Goal: Task Accomplishment & Management: Manage account settings

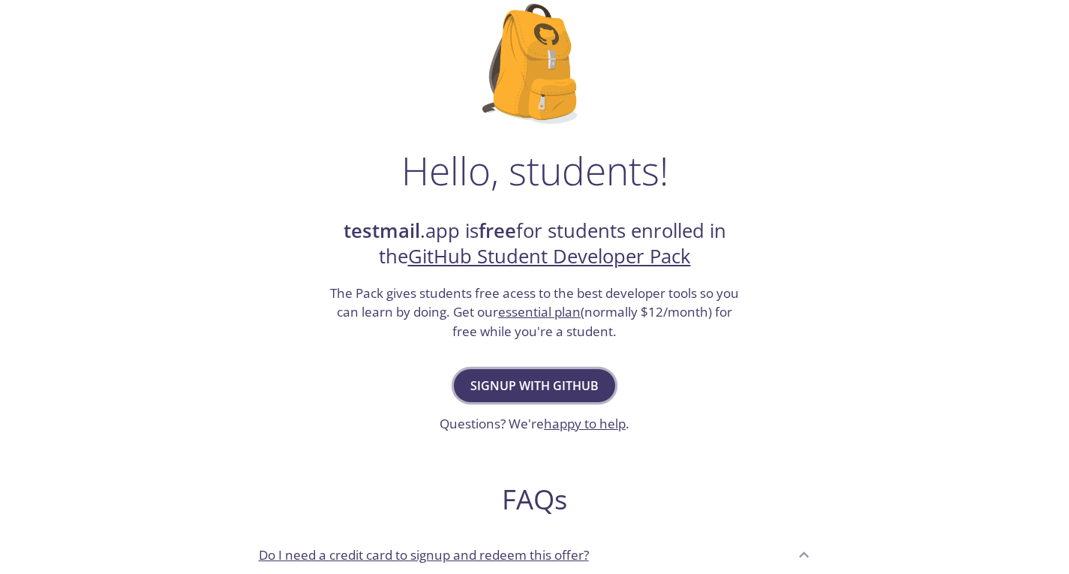
click at [558, 392] on span "Signup with GitHub" at bounding box center [534, 385] width 128 height 21
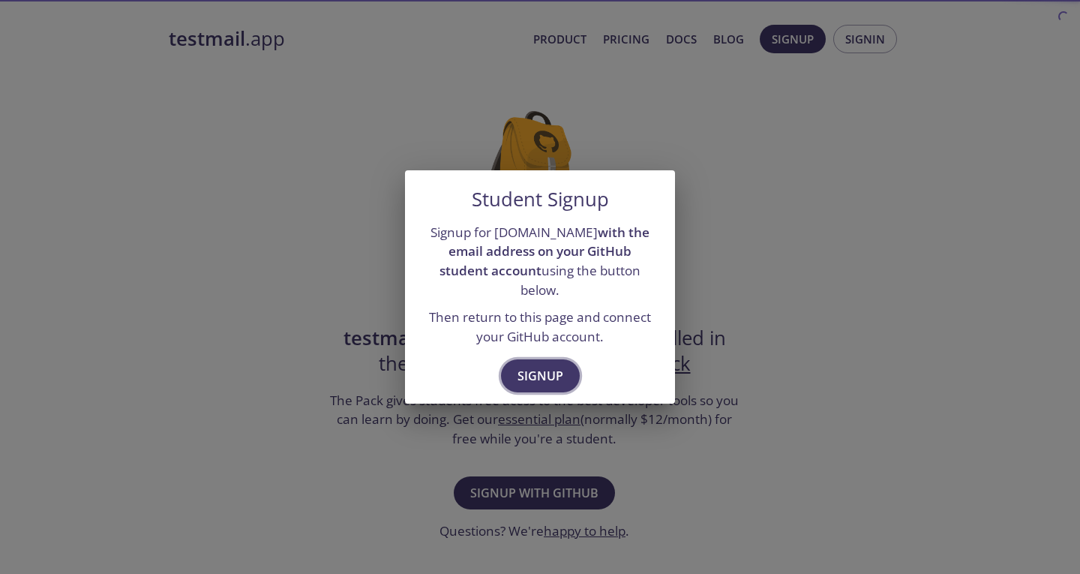
click at [557, 365] on span "Signup" at bounding box center [541, 375] width 46 height 21
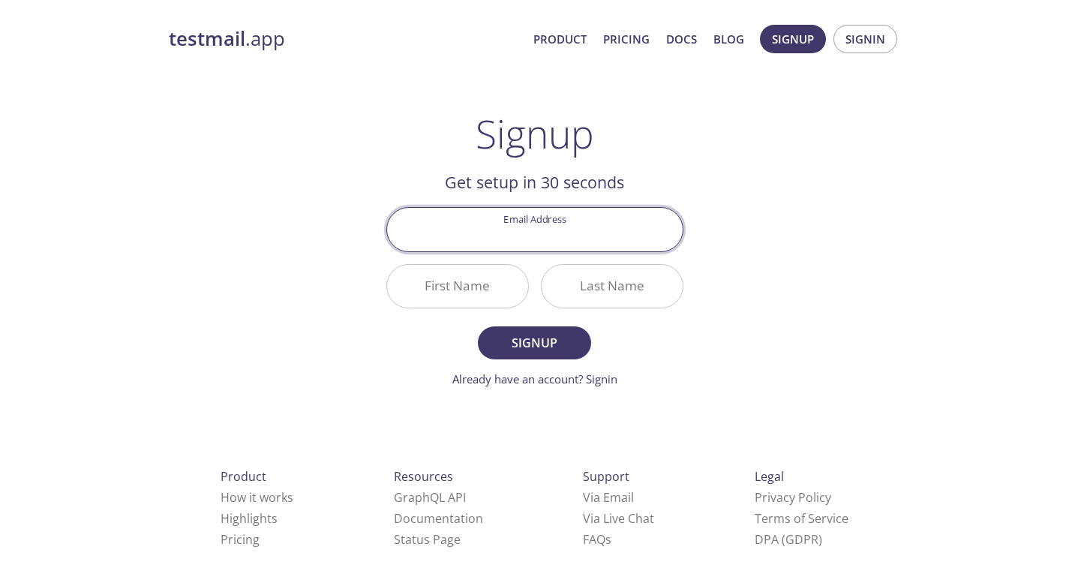
click at [581, 257] on div "Email Address" at bounding box center [534, 229] width 309 height 56
click at [604, 238] on input "Email Address" at bounding box center [535, 229] width 296 height 43
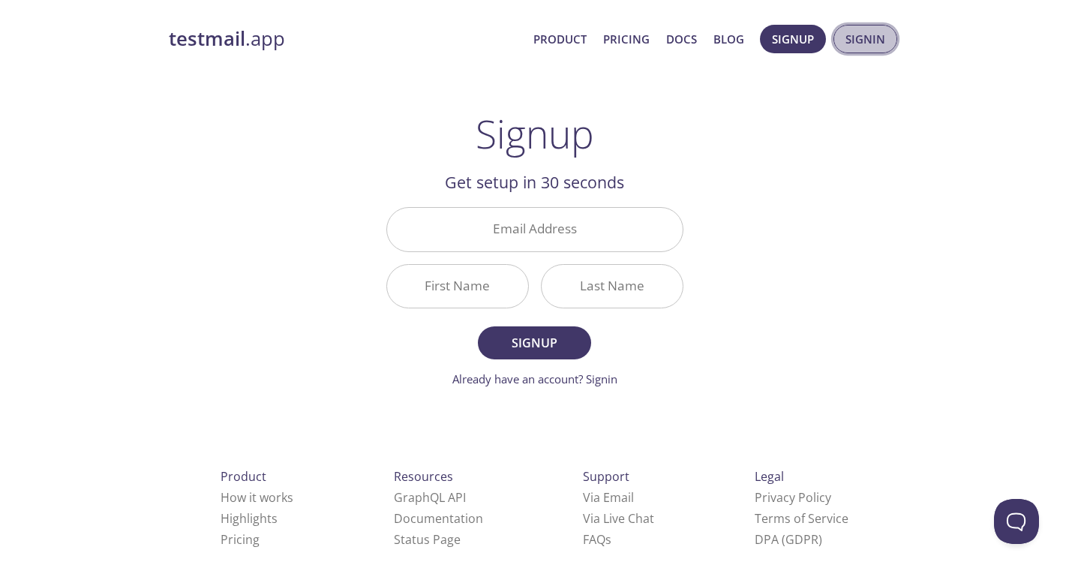
click at [851, 47] on span "Signin" at bounding box center [865, 39] width 40 height 20
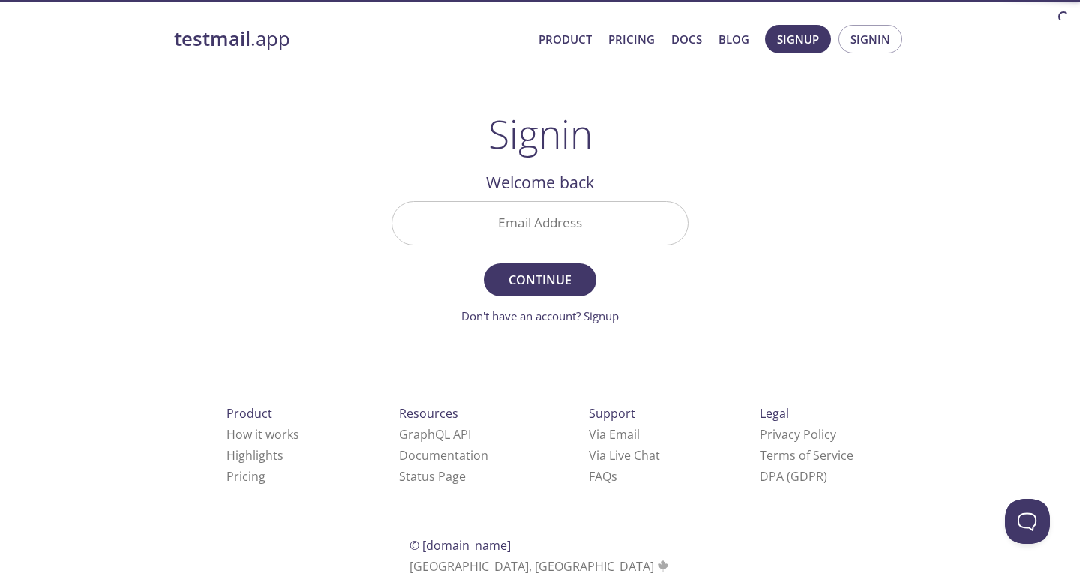
click at [582, 234] on input "Email Address" at bounding box center [540, 223] width 296 height 43
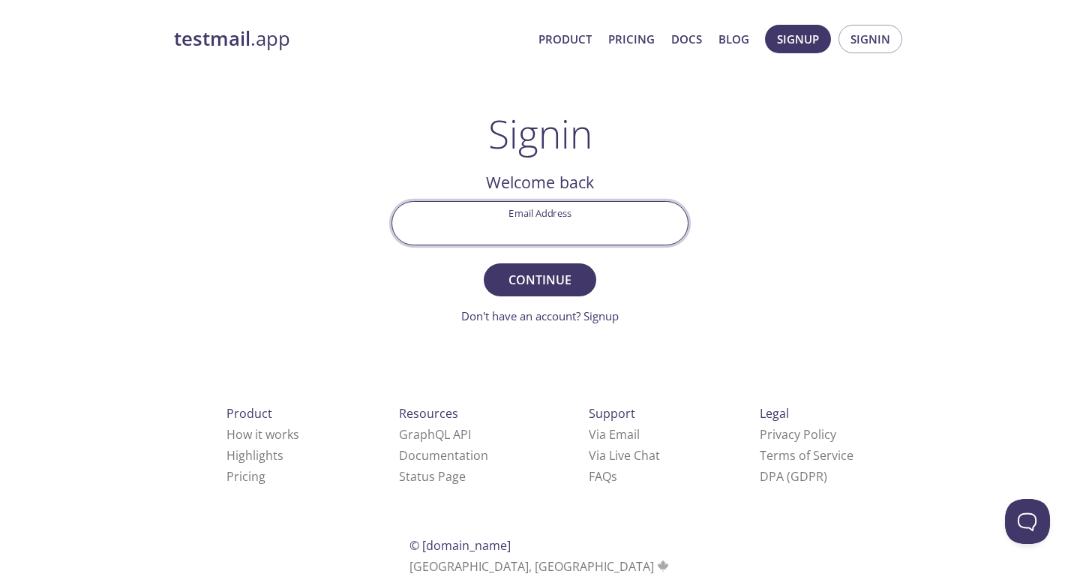
type input "[EMAIL_ADDRESS][DOMAIN_NAME]"
click at [549, 293] on button "Continue" at bounding box center [540, 279] width 113 height 33
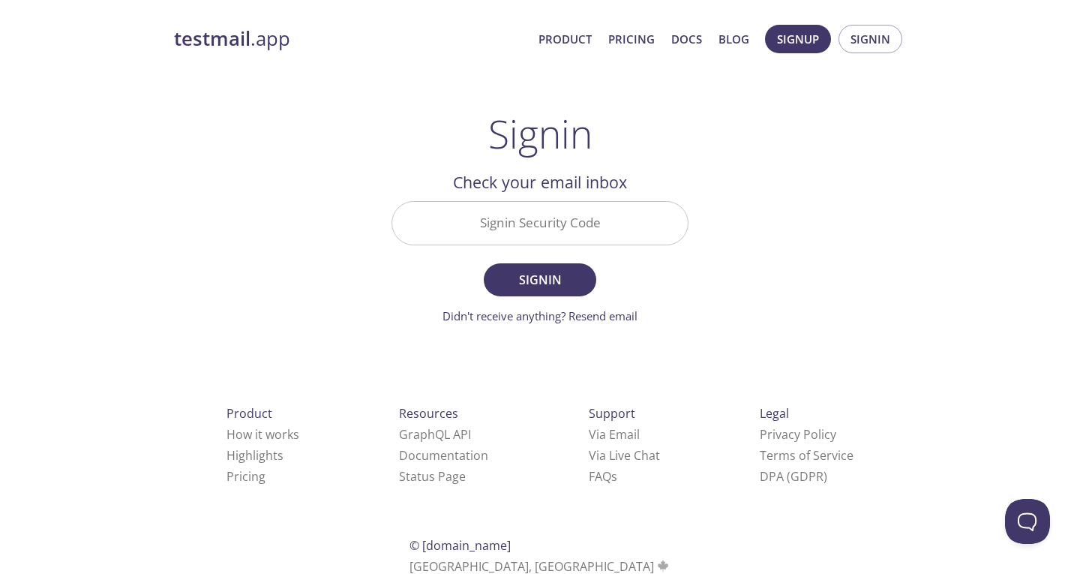
click at [582, 223] on input "Signin Security Code" at bounding box center [540, 223] width 296 height 43
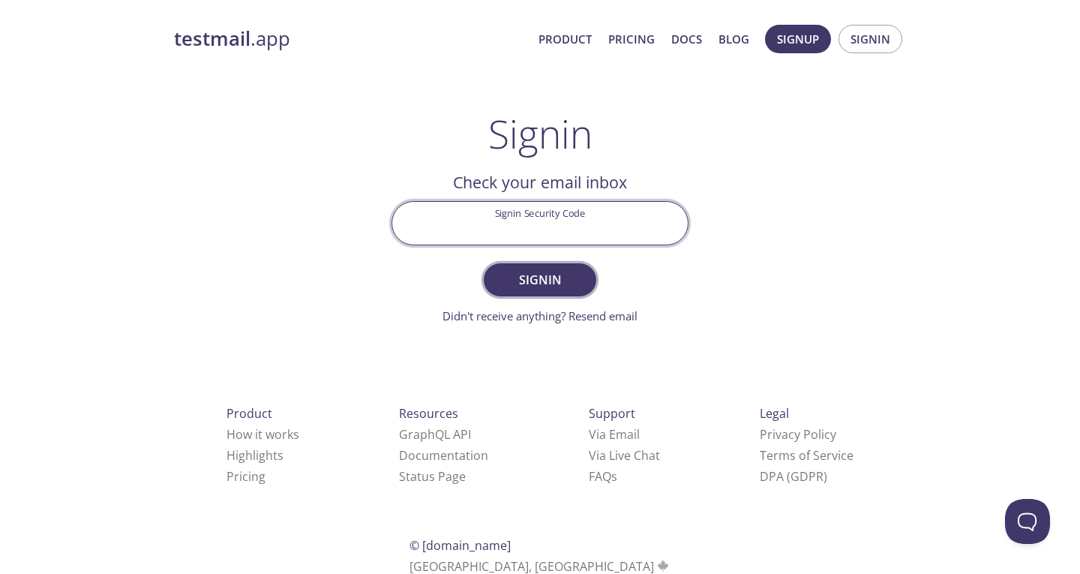
paste input "PJPXNEA"
type input "PJPXNEA"
click at [551, 290] on span "Signin" at bounding box center [540, 279] width 80 height 21
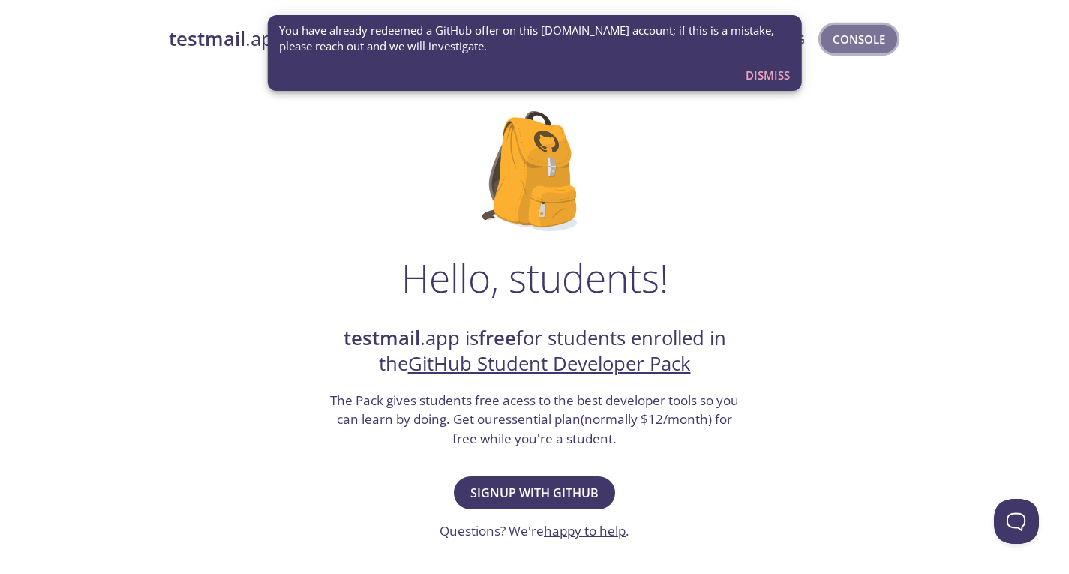
click at [864, 36] on span "Console" at bounding box center [859, 39] width 53 height 20
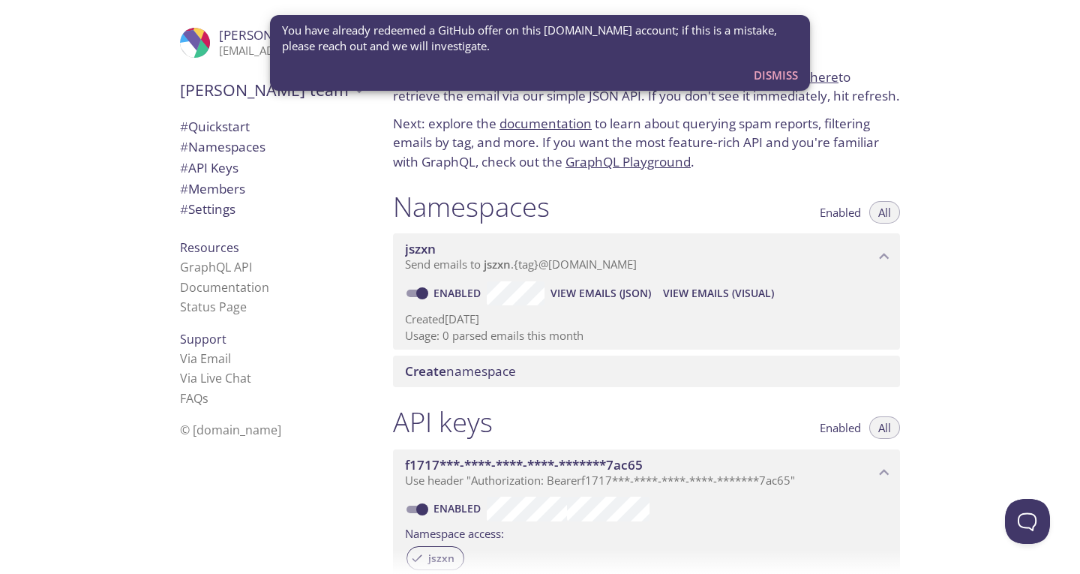
drag, startPoint x: 542, startPoint y: 197, endPoint x: 471, endPoint y: 188, distance: 71.1
click at [471, 188] on div "Namespaces Enabled All jszxn Send emails to jszxn . {tag} @inbox.testmail.app E…" at bounding box center [646, 289] width 531 height 216
click at [792, 77] on span "Dismiss" at bounding box center [776, 75] width 44 height 20
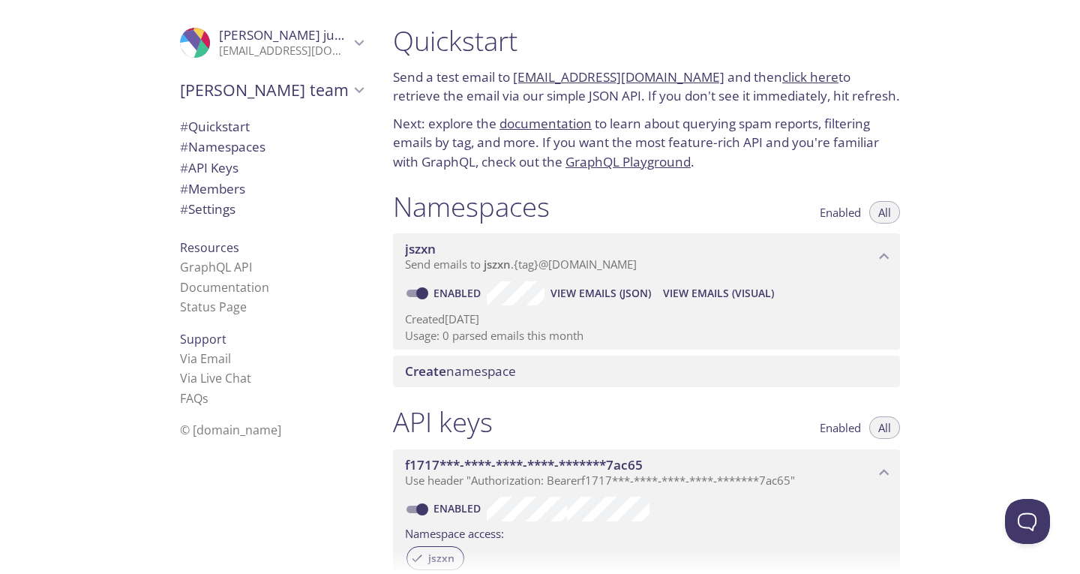
click at [792, 76] on link "click here" at bounding box center [810, 76] width 56 height 17
click at [716, 296] on span "View Emails (Visual)" at bounding box center [718, 293] width 111 height 18
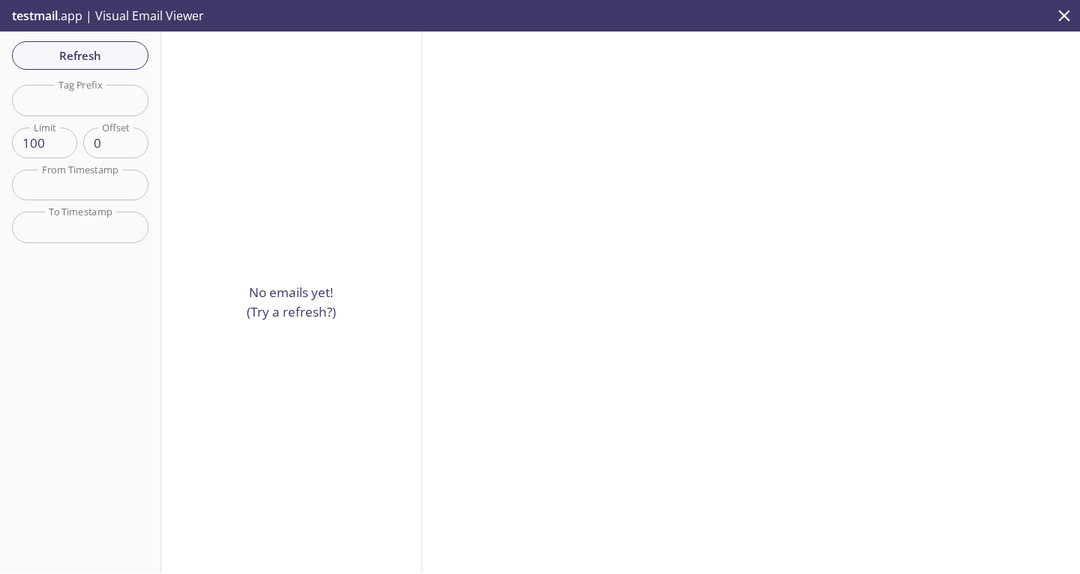
click at [305, 368] on div "No emails yet! (Try a refresh?)" at bounding box center [291, 302] width 261 height 541
click at [99, 105] on input "text" at bounding box center [80, 100] width 137 height 31
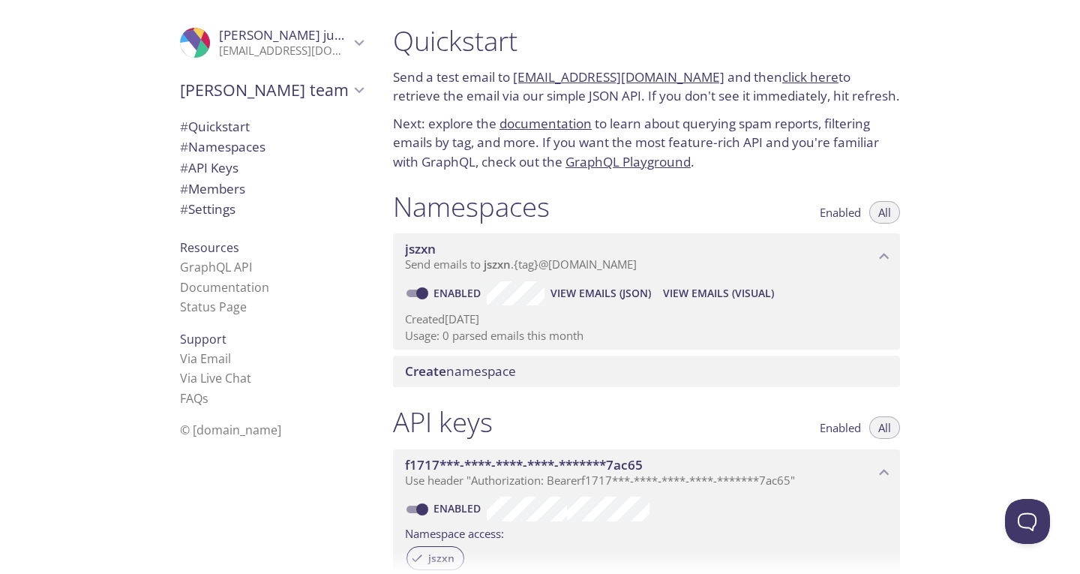
click at [516, 376] on span "Create namespace" at bounding box center [460, 370] width 111 height 17
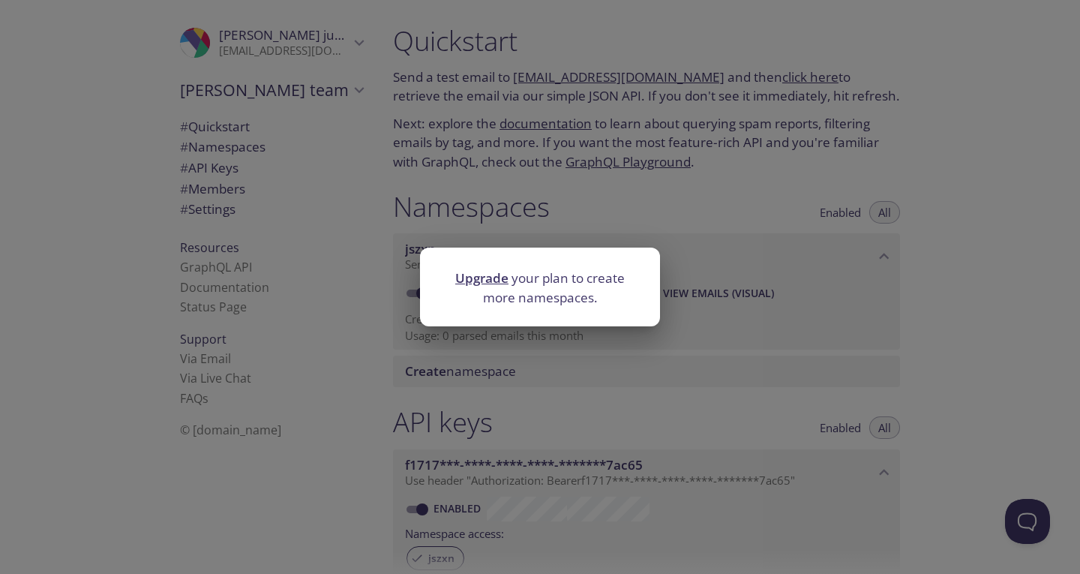
click at [656, 395] on div "Upgrade your plan to create more namespaces." at bounding box center [540, 287] width 1080 height 574
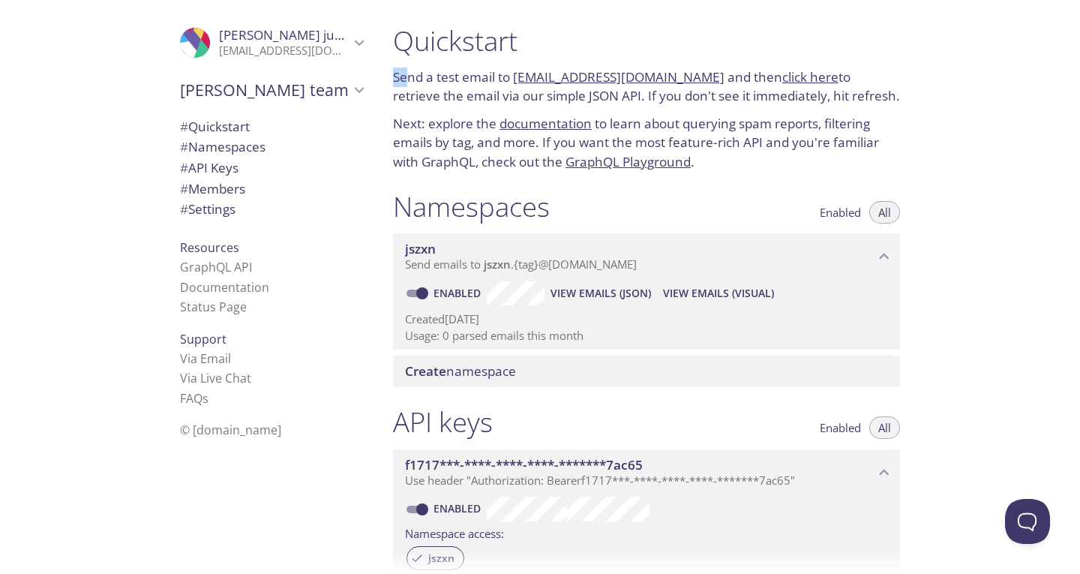
drag, startPoint x: 390, startPoint y: 74, endPoint x: 414, endPoint y: 75, distance: 24.0
click at [414, 75] on div "Quickstart Send a test email to jszxn.test@inbox.testmail.app and then click he…" at bounding box center [646, 98] width 531 height 166
click at [625, 73] on link "jszxn.test@inbox.testmail.app" at bounding box center [619, 76] width 212 height 17
click at [839, 232] on div "jszxn Send emails to jszxn . {tag} @inbox.testmail.app Enabled View Emails (JSO…" at bounding box center [646, 288] width 507 height 122
drag, startPoint x: 845, startPoint y: 94, endPoint x: 386, endPoint y: 80, distance: 458.5
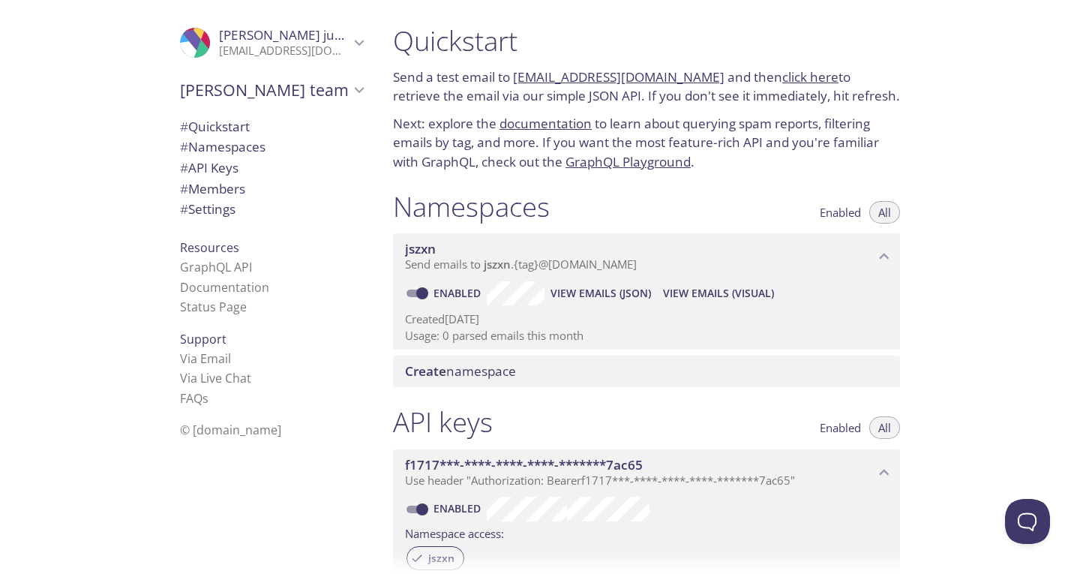
click at [386, 80] on div "Quickstart Send a test email to jszxn.test@inbox.testmail.app and then click he…" at bounding box center [646, 98] width 531 height 166
click at [773, 102] on p "Send a test email to jszxn.test@inbox.testmail.app and then click here to retri…" at bounding box center [646, 87] width 507 height 38
drag, startPoint x: 879, startPoint y: 101, endPoint x: 420, endPoint y: 56, distance: 461.2
click at [420, 56] on div "Quickstart Send a test email to jszxn.test@inbox.testmail.app and then click he…" at bounding box center [646, 98] width 531 height 166
copy p "Send a test email to jszxn.test@inbox.testmail.app and then click here to retri…"
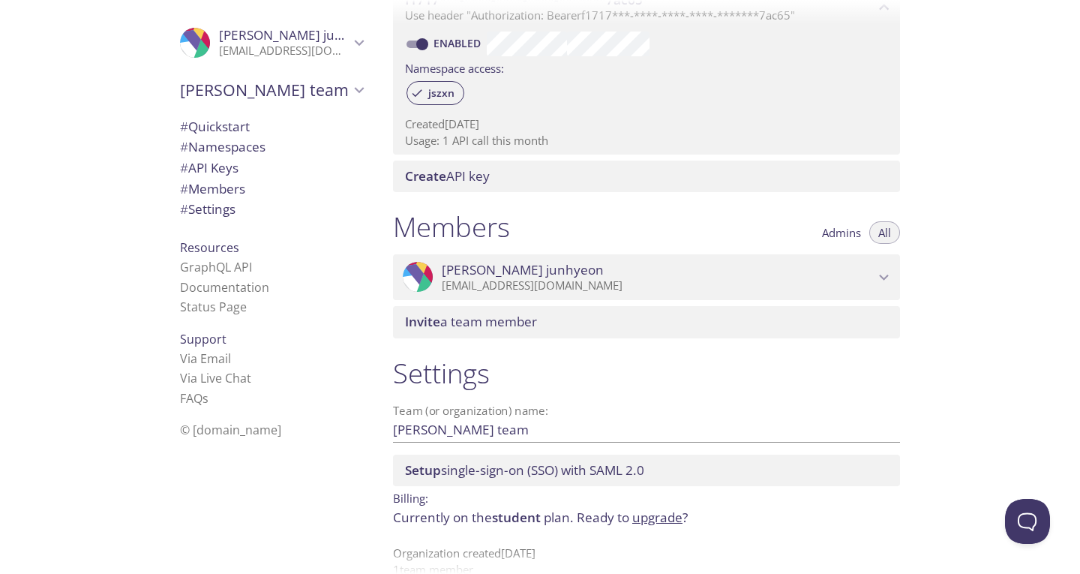
scroll to position [493, 0]
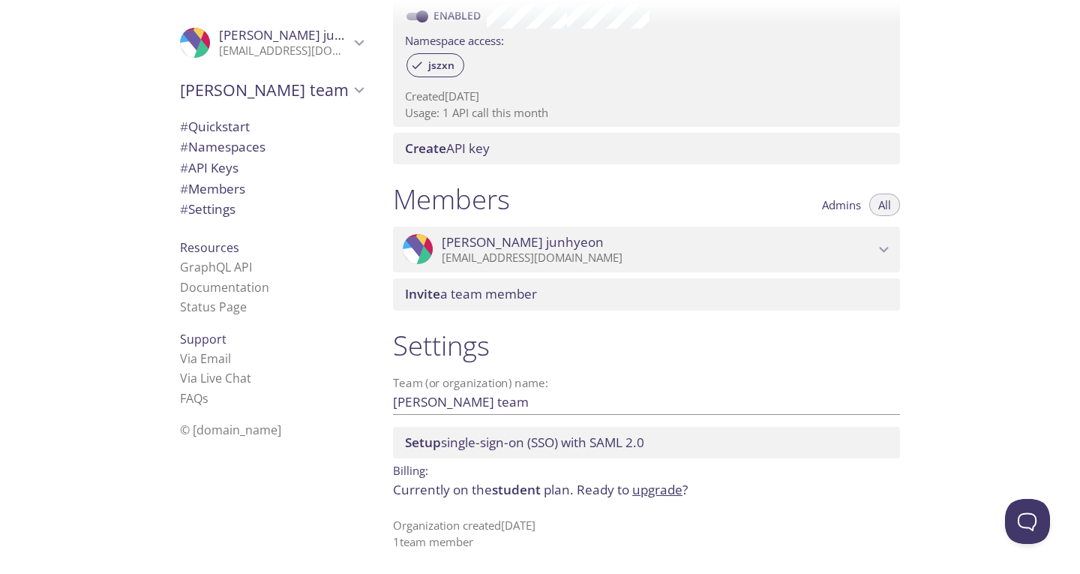
click at [595, 263] on p "[EMAIL_ADDRESS][DOMAIN_NAME]" at bounding box center [658, 258] width 433 height 15
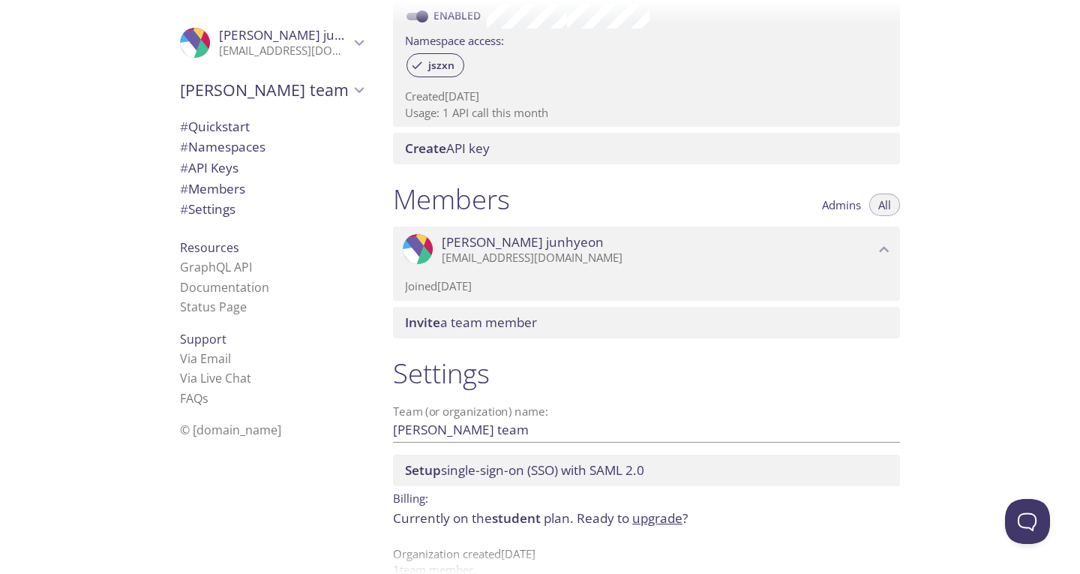
click at [627, 253] on p "[EMAIL_ADDRESS][DOMAIN_NAME]" at bounding box center [658, 258] width 433 height 15
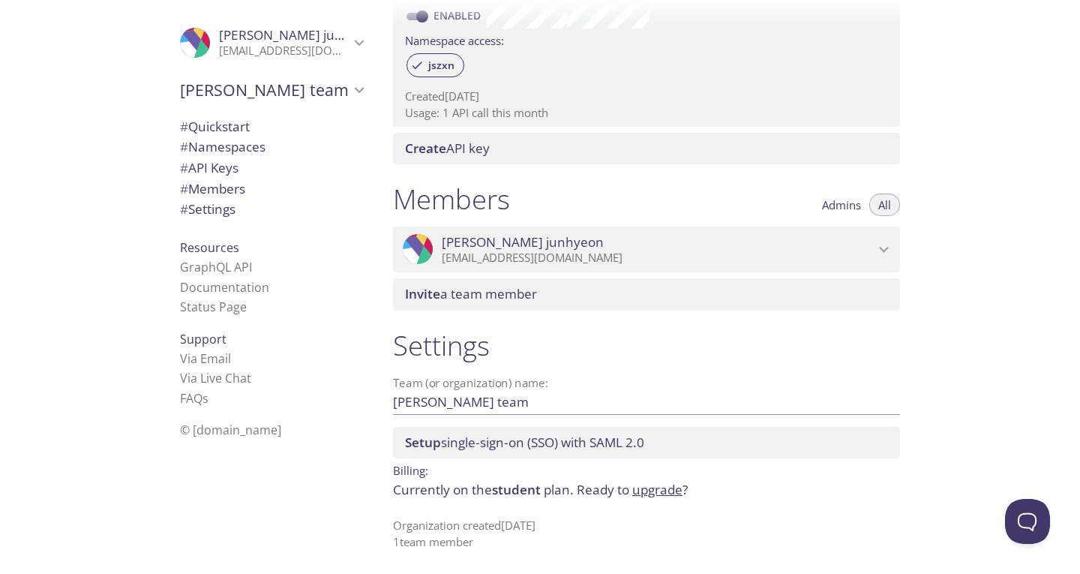
click at [587, 456] on div "Setup single-sign-on (SSO) with SAML 2.0" at bounding box center [646, 443] width 507 height 32
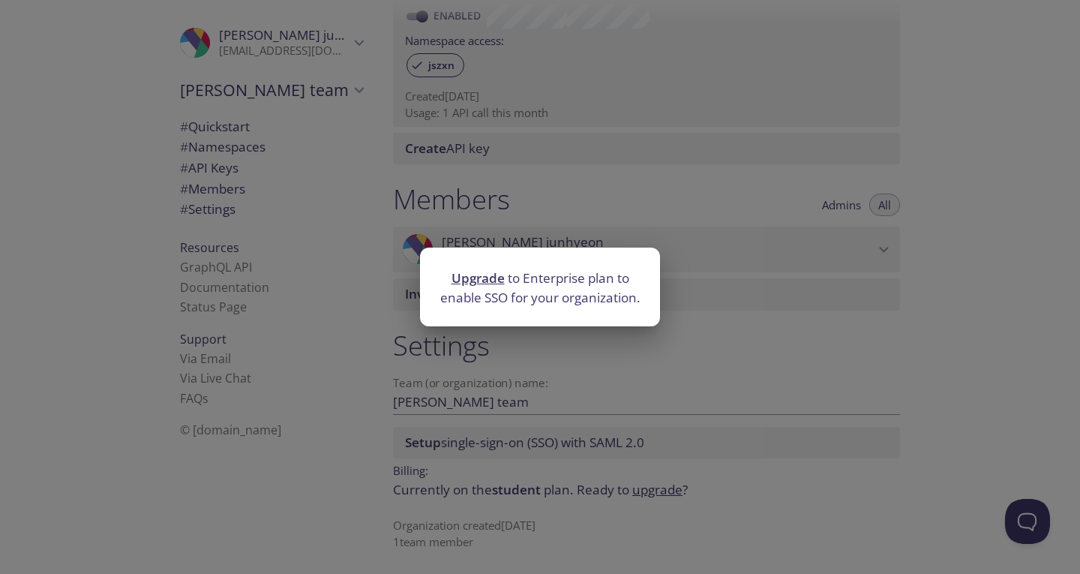
click at [592, 390] on div "Upgrade to Enterprise plan to enable SSO for your organization." at bounding box center [540, 287] width 1080 height 574
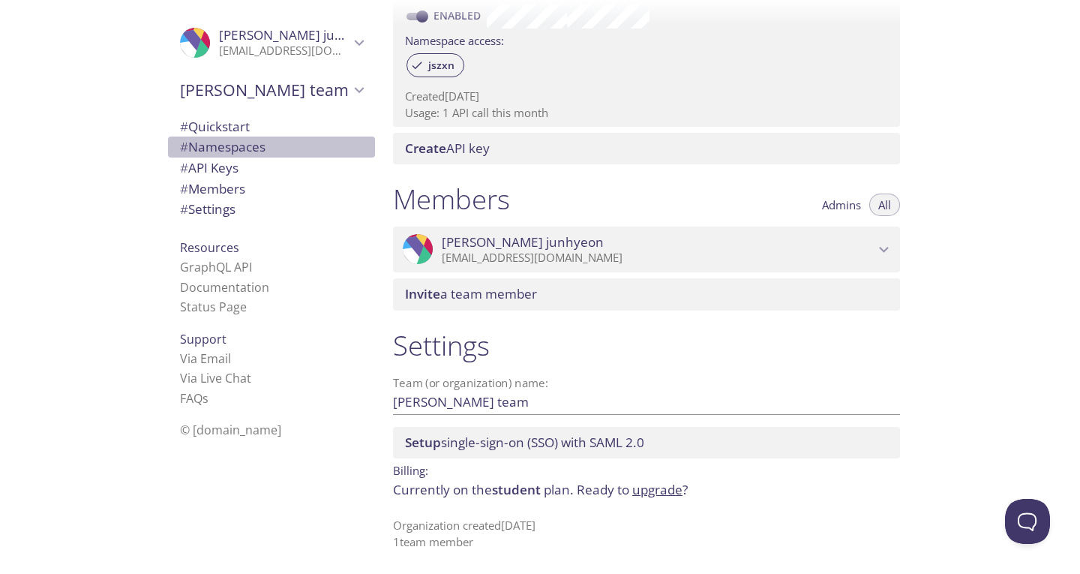
click at [299, 149] on span "# Namespaces" at bounding box center [271, 147] width 183 height 20
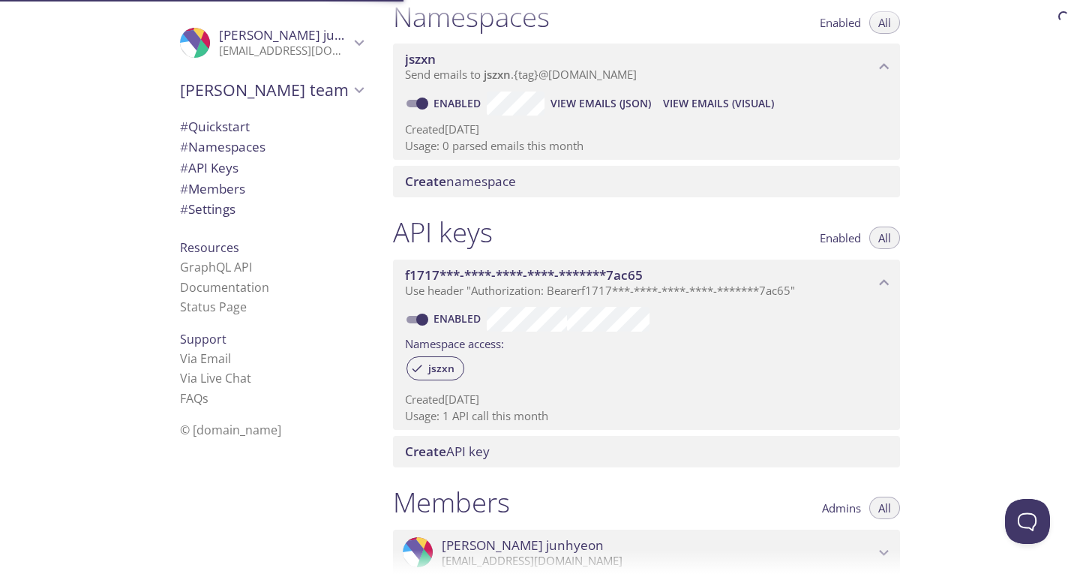
click at [294, 167] on span "# API Keys" at bounding box center [271, 168] width 183 height 20
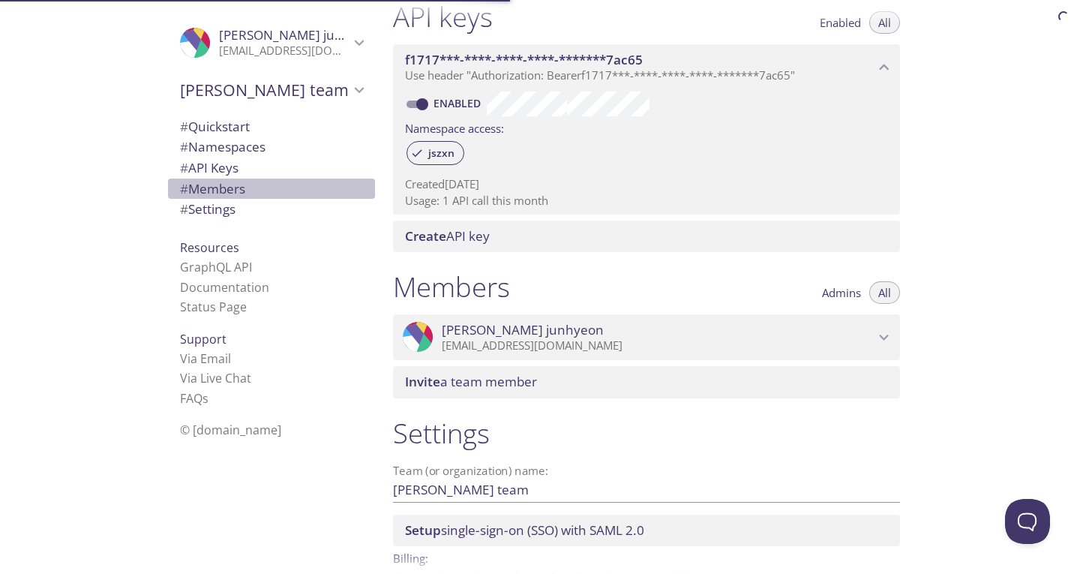
click at [299, 188] on span "# Members" at bounding box center [271, 189] width 183 height 20
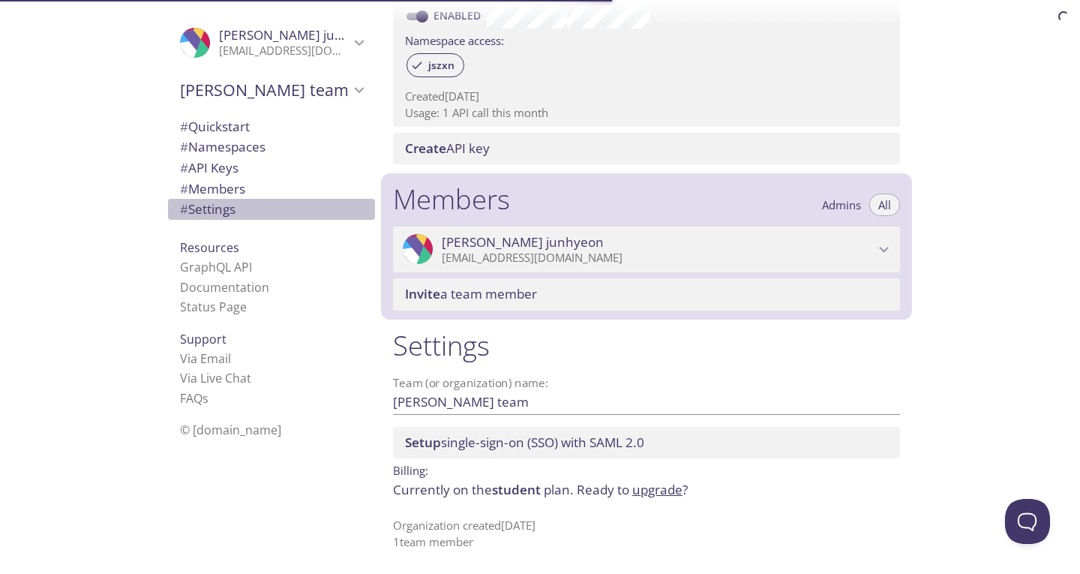
click at [305, 203] on span "# Settings" at bounding box center [271, 210] width 183 height 20
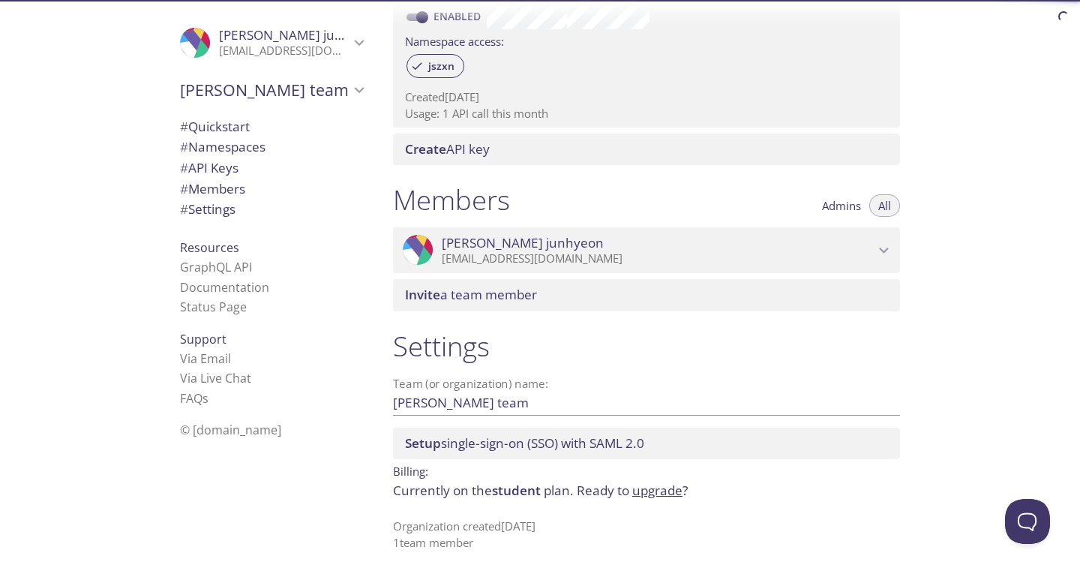
click at [350, 97] on icon "Lee's team" at bounding box center [360, 90] width 20 height 20
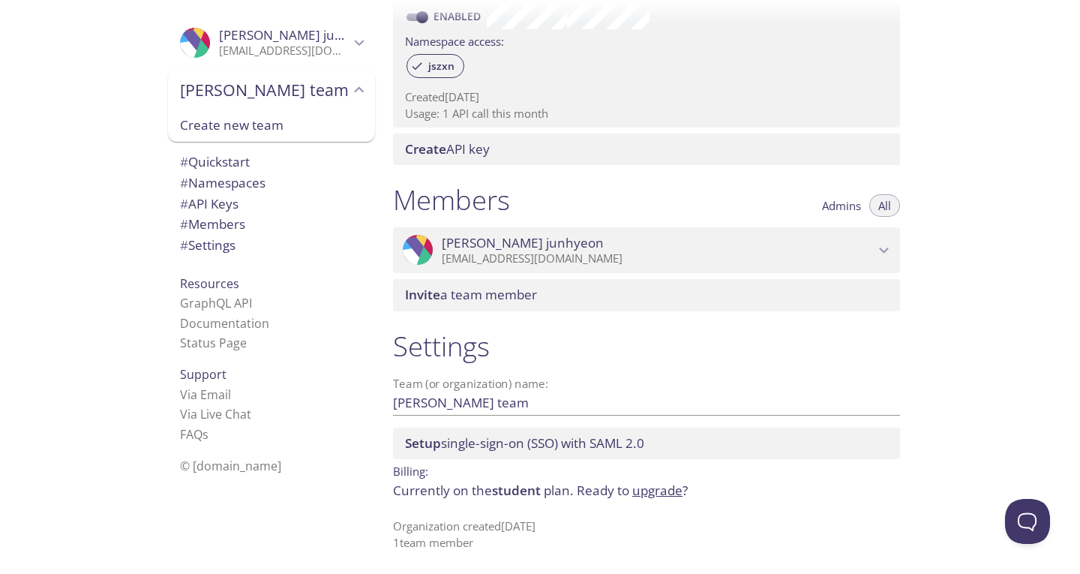
click at [347, 134] on span "Create new team" at bounding box center [271, 126] width 183 height 20
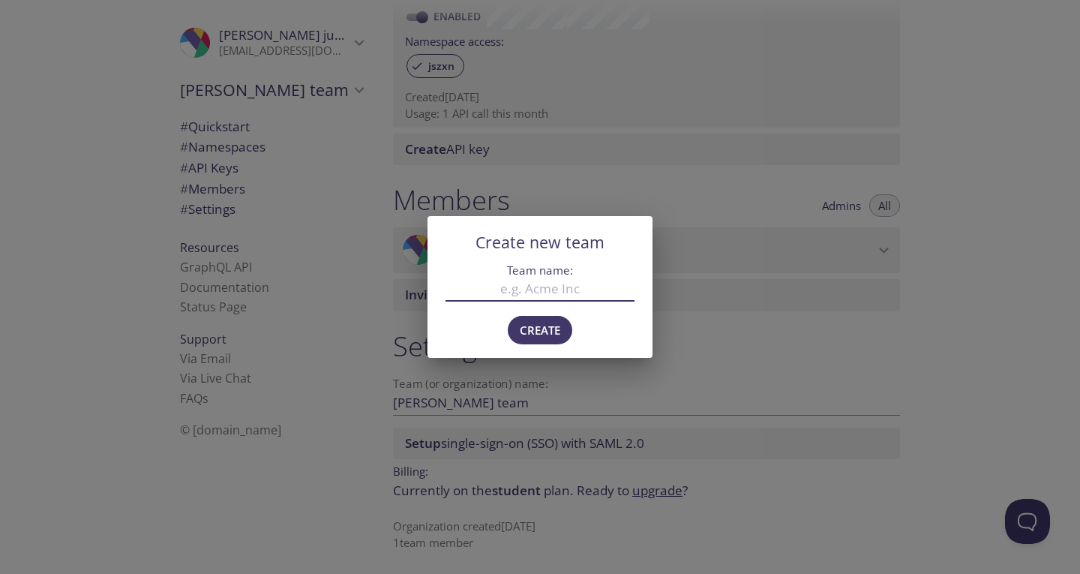
click at [547, 376] on div "Create new team Team name: Create" at bounding box center [540, 287] width 1080 height 574
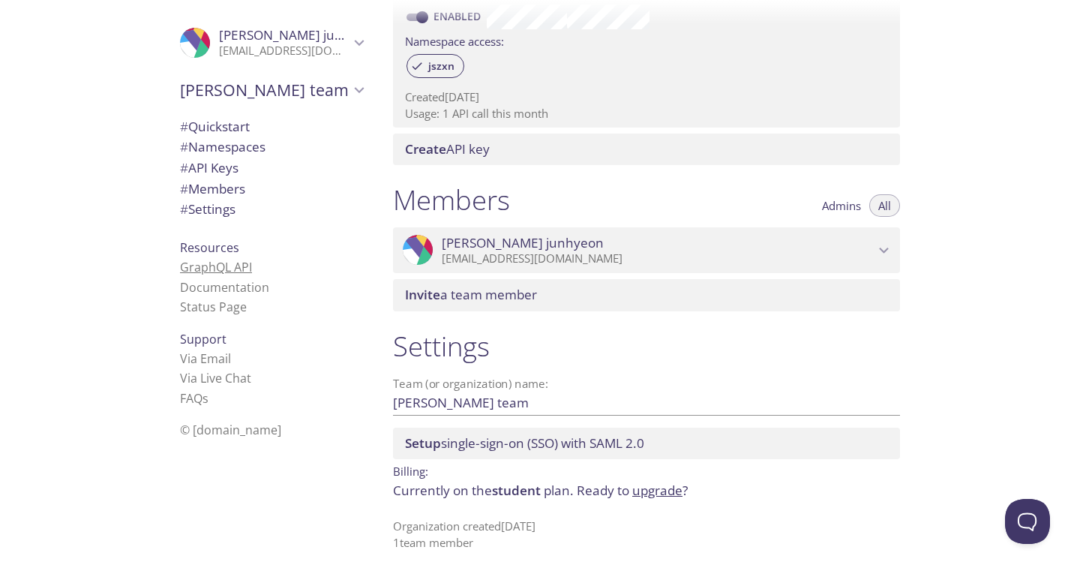
click at [235, 273] on link "GraphQL API" at bounding box center [216, 267] width 72 height 17
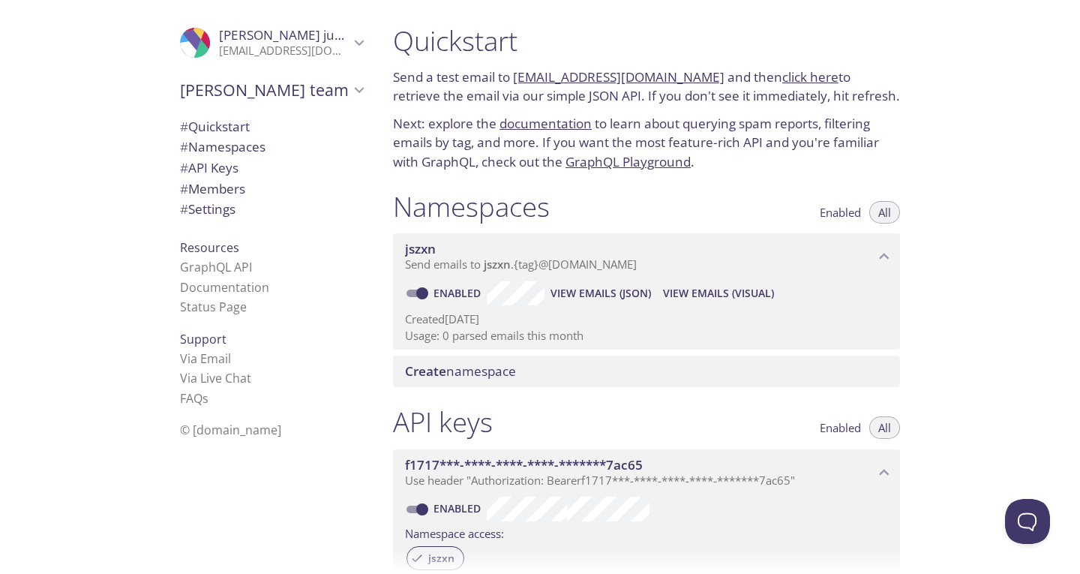
drag, startPoint x: 693, startPoint y: 79, endPoint x: 517, endPoint y: 79, distance: 176.3
click at [517, 79] on p "Send a test email to jszxn.test@inbox.testmail.app and then click here to retri…" at bounding box center [646, 87] width 507 height 38
